Goal: Navigation & Orientation: Find specific page/section

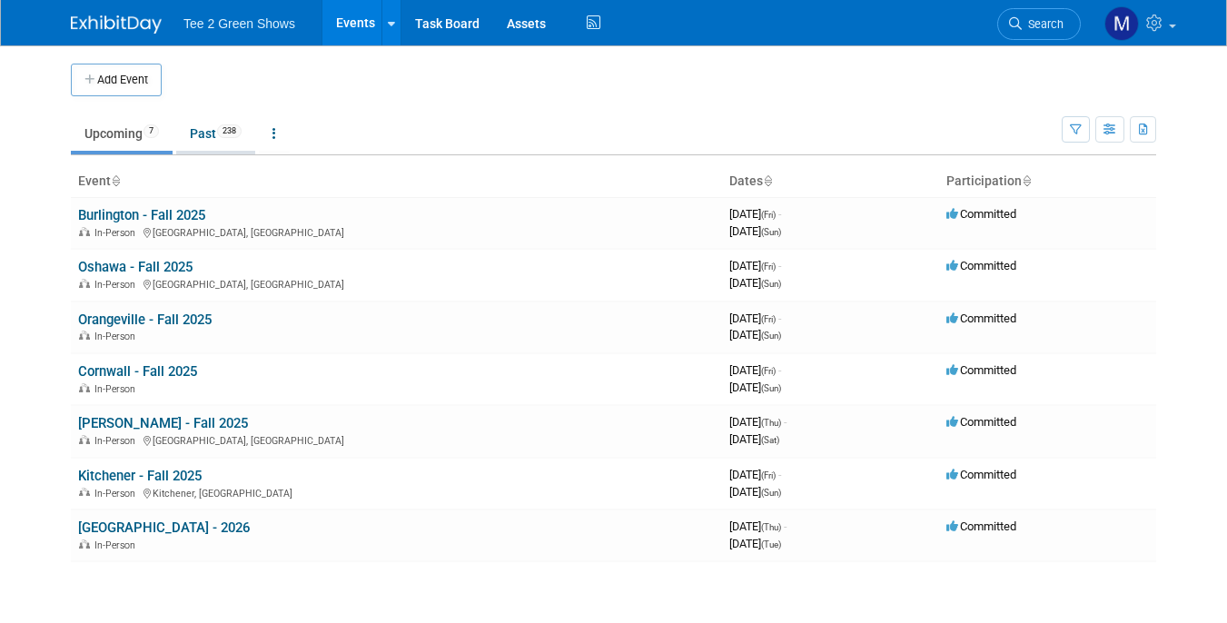
click at [208, 135] on link "Past 238" at bounding box center [215, 133] width 79 height 35
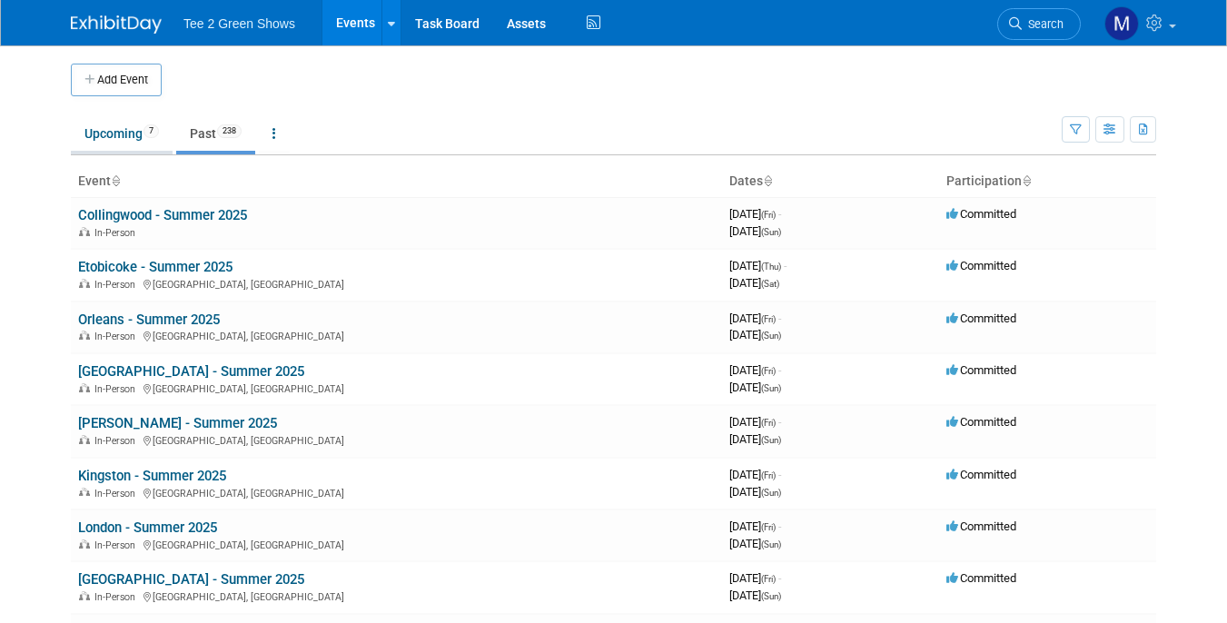
click at [119, 134] on link "Upcoming 7" at bounding box center [122, 133] width 102 height 35
